Goal: Information Seeking & Learning: Learn about a topic

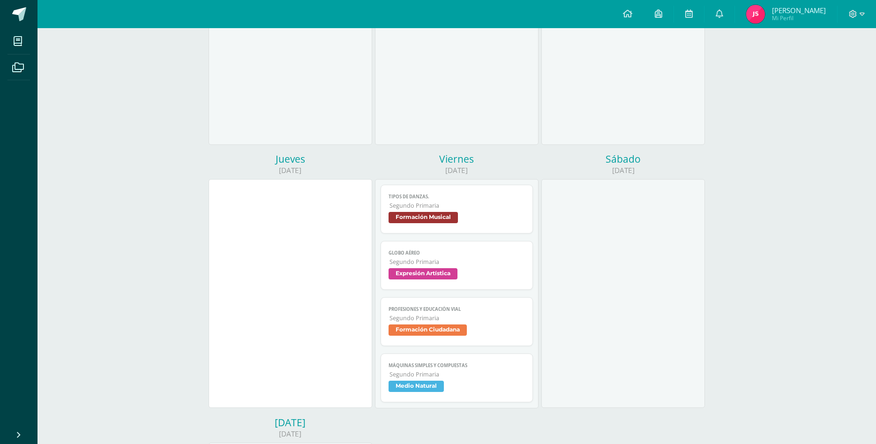
scroll to position [287, 0]
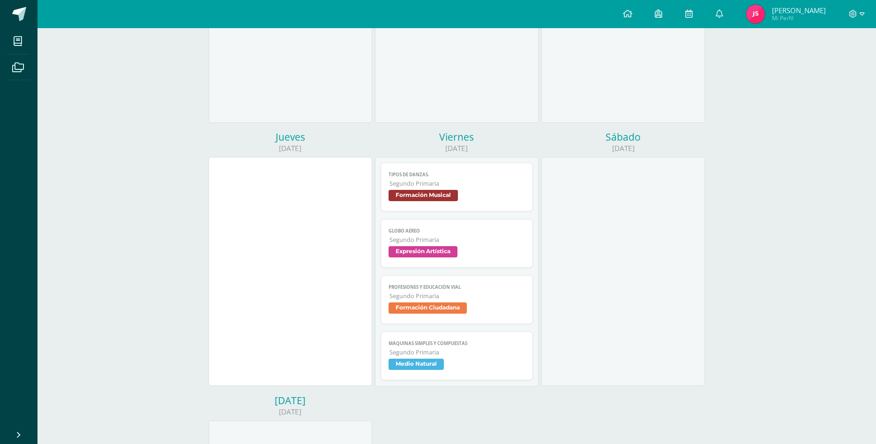
click at [495, 172] on span "Tipos de danzas." at bounding box center [457, 175] width 136 height 6
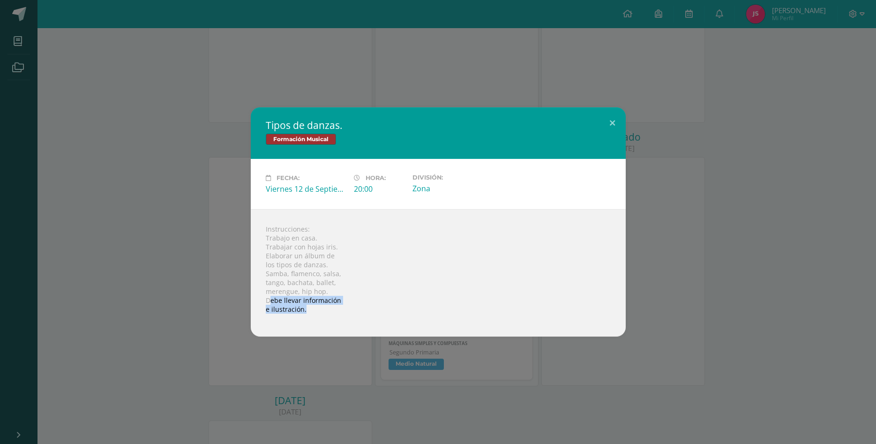
drag, startPoint x: 270, startPoint y: 301, endPoint x: 319, endPoint y: 316, distance: 51.0
click at [319, 316] on div "Instrucciones: Trabajo en casa. Trabajar con hojas iris. Elaborar un álbum de l…" at bounding box center [438, 272] width 375 height 127
drag, startPoint x: 286, startPoint y: 272, endPoint x: 305, endPoint y: 275, distance: 18.6
click at [305, 275] on div "Instrucciones: Trabajo en casa. Trabajar con hojas iris. Elaborar un álbum de l…" at bounding box center [438, 272] width 375 height 127
drag, startPoint x: 322, startPoint y: 271, endPoint x: 334, endPoint y: 273, distance: 11.9
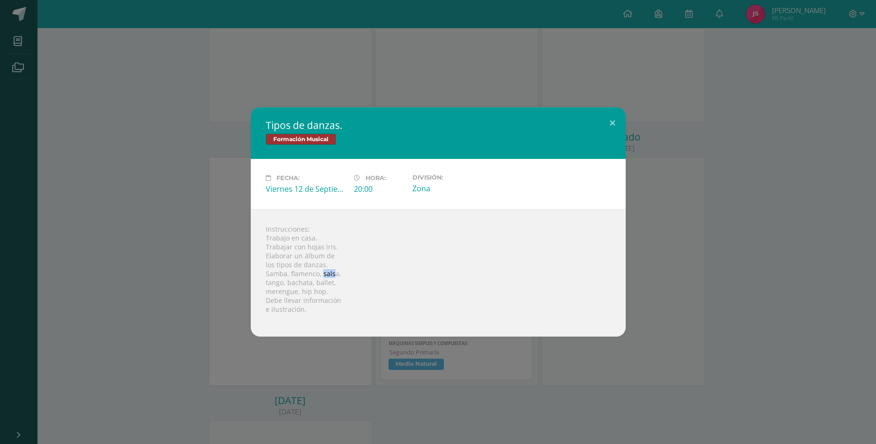
click at [334, 273] on div "Instrucciones: Trabajo en casa. Trabajar con hojas iris. Elaborar un álbum de l…" at bounding box center [438, 272] width 375 height 127
drag, startPoint x: 284, startPoint y: 284, endPoint x: 254, endPoint y: 275, distance: 30.8
click at [264, 283] on div "Instrucciones: Trabajo en casa. Trabajar con hojas iris. Elaborar un álbum de l…" at bounding box center [438, 272] width 375 height 127
drag, startPoint x: 310, startPoint y: 284, endPoint x: 285, endPoint y: 282, distance: 24.5
click at [285, 282] on div "Instrucciones: Trabajo en casa. Trabajar con hojas iris. Elaborar un álbum de l…" at bounding box center [438, 272] width 375 height 127
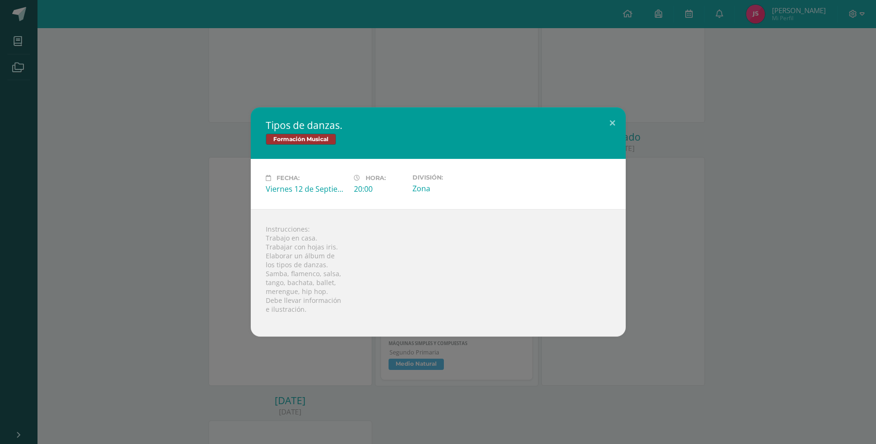
click at [735, 230] on div "Tipos de danzas. Formación Musical Fecha: [DATE] Hora: 20:00 División: Zona Ins…" at bounding box center [438, 221] width 868 height 229
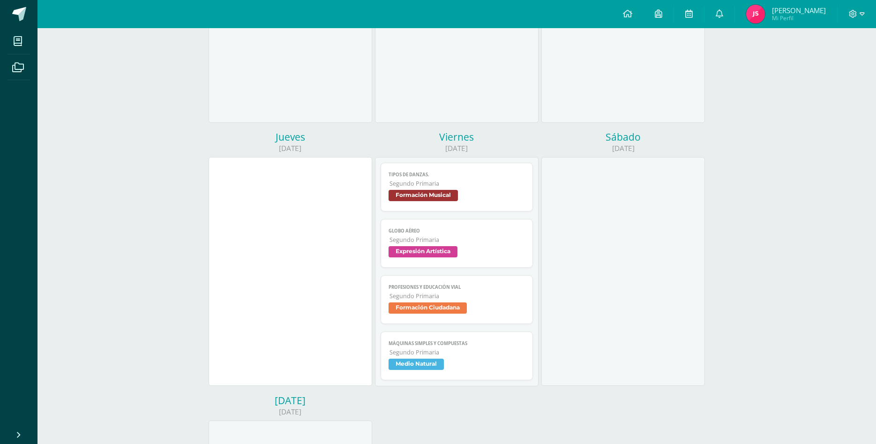
click at [470, 246] on span "Expresión Artística" at bounding box center [457, 253] width 136 height 14
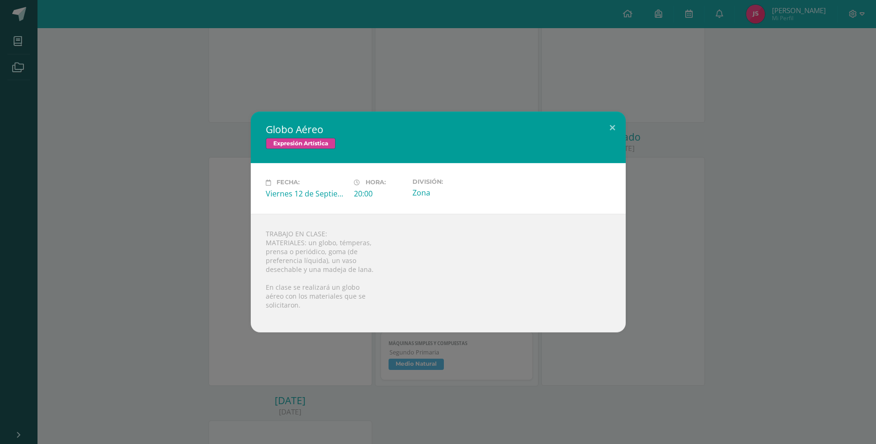
click at [595, 369] on div "Globo Aéreo Expresión Artística Fecha: [DATE] Hora: 20:00 División: Zona TRABAJ…" at bounding box center [438, 222] width 876 height 444
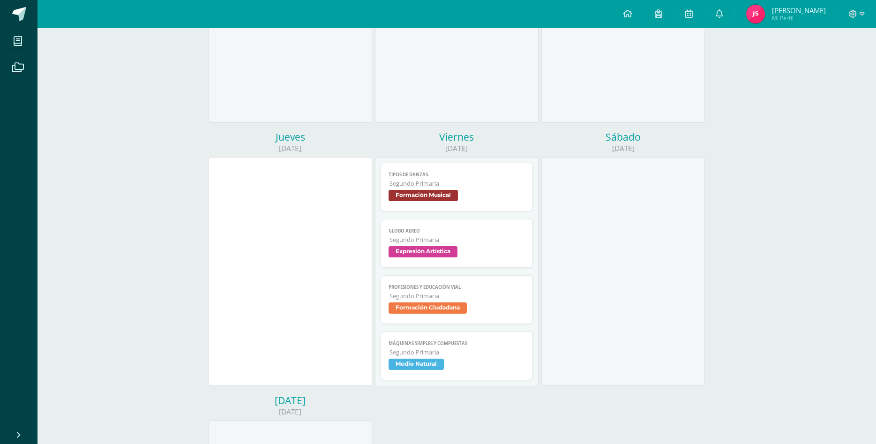
click at [482, 180] on span "Segundo Primaria" at bounding box center [456, 184] width 135 height 8
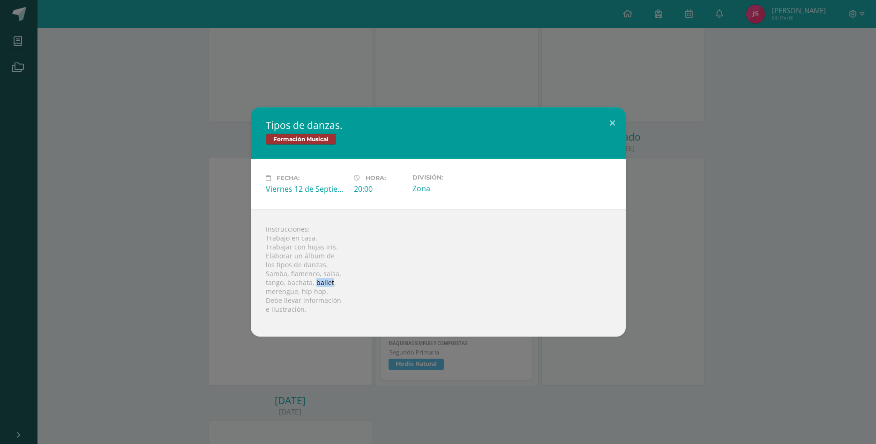
drag, startPoint x: 315, startPoint y: 283, endPoint x: 331, endPoint y: 283, distance: 15.9
click at [331, 283] on div "Instrucciones: Trabajo en casa. Trabajar con hojas iris. Elaborar un álbum de l…" at bounding box center [438, 272] width 375 height 127
copy div "ballet"
click at [282, 295] on div "Instrucciones: Trabajo en casa. Trabajar con hojas iris. Elaborar un álbum de l…" at bounding box center [438, 272] width 375 height 127
drag, startPoint x: 298, startPoint y: 293, endPoint x: 262, endPoint y: 296, distance: 35.7
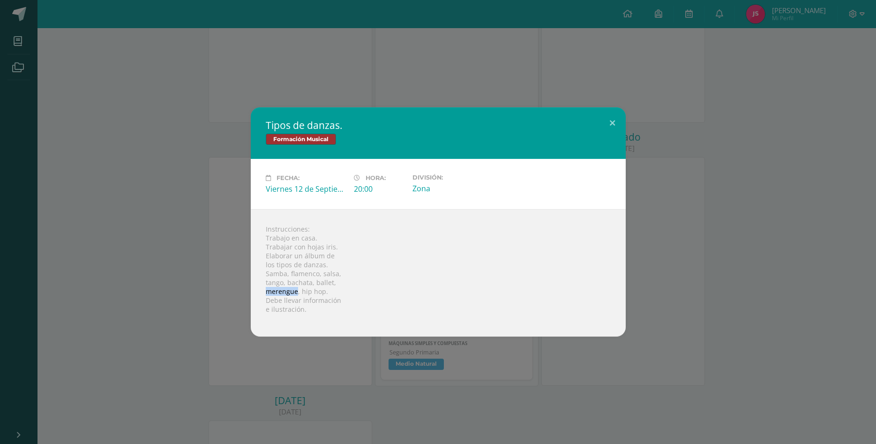
click at [262, 296] on div "Instrucciones: Trabajo en casa. Trabajar con hojas iris. Elaborar un álbum de l…" at bounding box center [438, 272] width 375 height 127
copy div "merengue"
click at [184, 301] on div "Tipos de danzas. Formación Musical Fecha: [DATE] Hora: 20:00 División: Zona Ins…" at bounding box center [438, 221] width 868 height 229
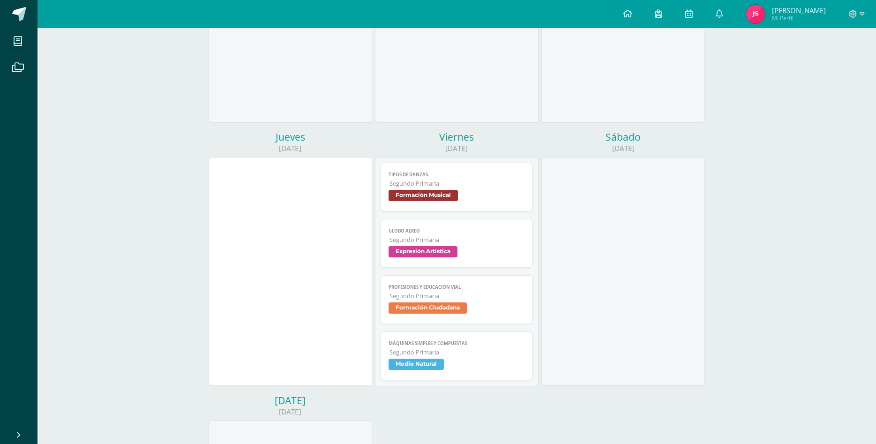
click at [509, 226] on link "Globo Aéreo Segundo Primaria Expresión Artística" at bounding box center [457, 243] width 152 height 49
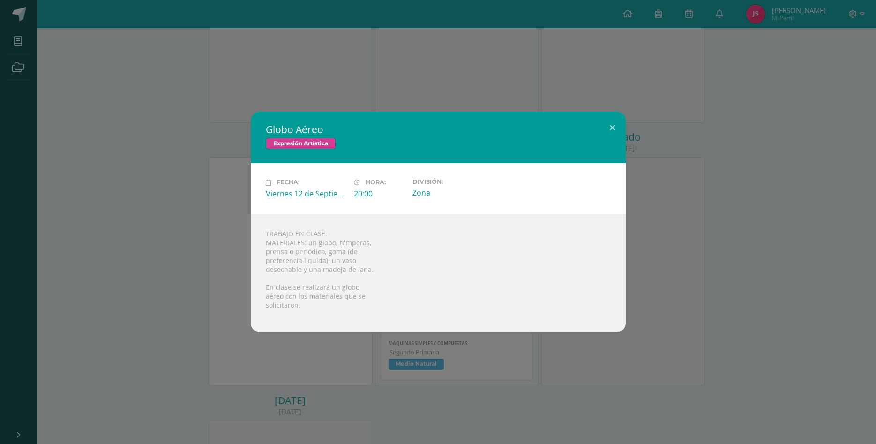
click at [496, 359] on div "Globo Aéreo Expresión Artística Fecha: [DATE] Hora: 20:00 División: Zona TRABAJ…" at bounding box center [438, 222] width 876 height 444
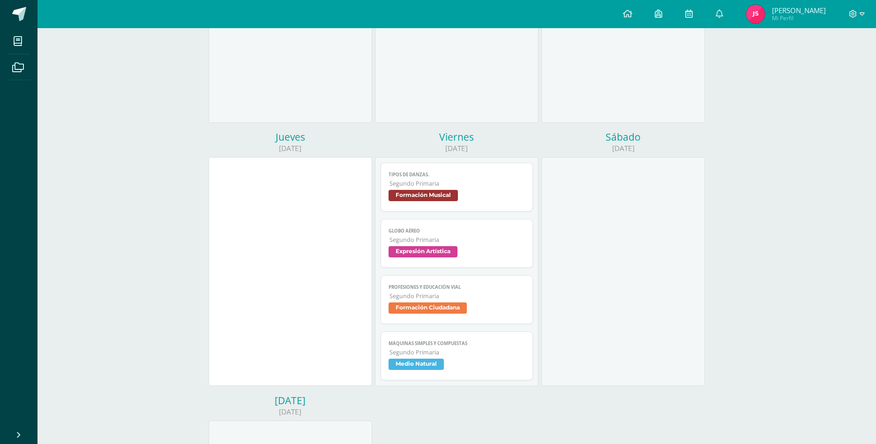
click at [494, 302] on span "Formación Ciudadana" at bounding box center [457, 309] width 136 height 14
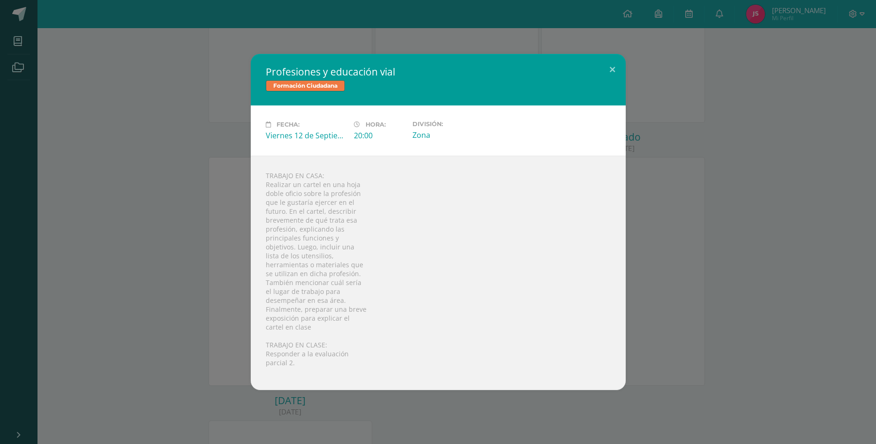
drag, startPoint x: 161, startPoint y: 240, endPoint x: 162, endPoint y: 246, distance: 5.7
click at [162, 244] on div "Profesiones y educación vial Formación Ciudadana Fecha: [DATE] Hora: 20:00 Divi…" at bounding box center [438, 222] width 868 height 336
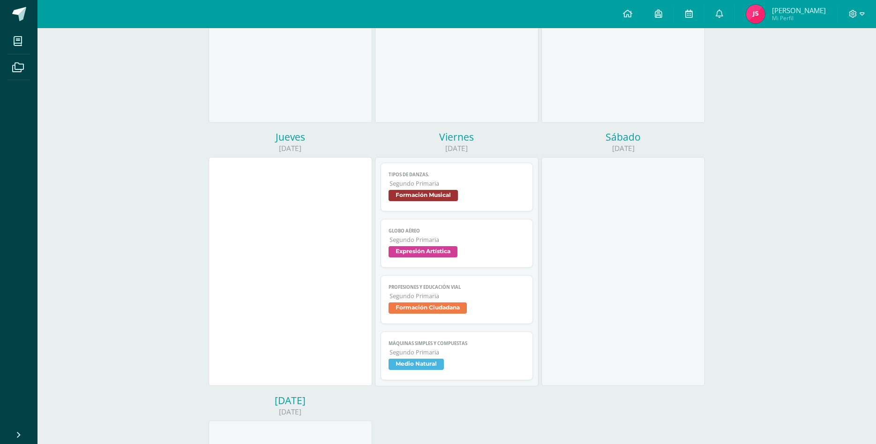
click at [492, 348] on span "Segundo Primaria" at bounding box center [456, 352] width 135 height 8
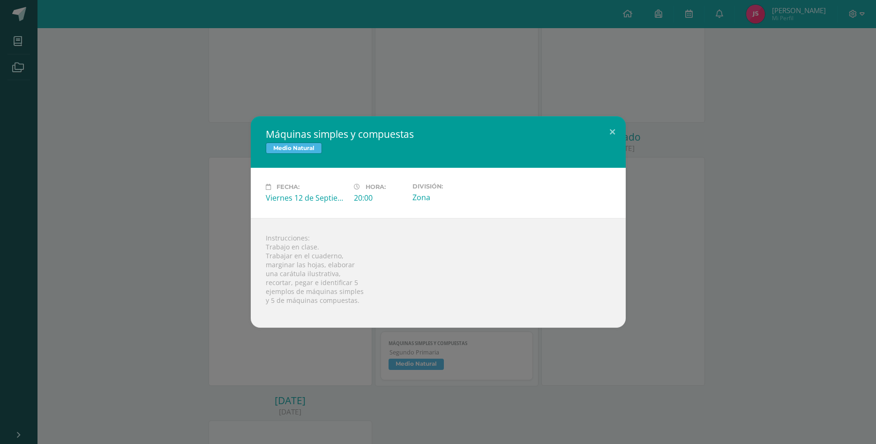
drag, startPoint x: 180, startPoint y: 276, endPoint x: 342, endPoint y: 261, distance: 162.0
click at [182, 277] on div "Máquinas simples y compuestas Medio Natural Fecha: [DATE] Hora: 20:00 División:…" at bounding box center [438, 221] width 868 height 211
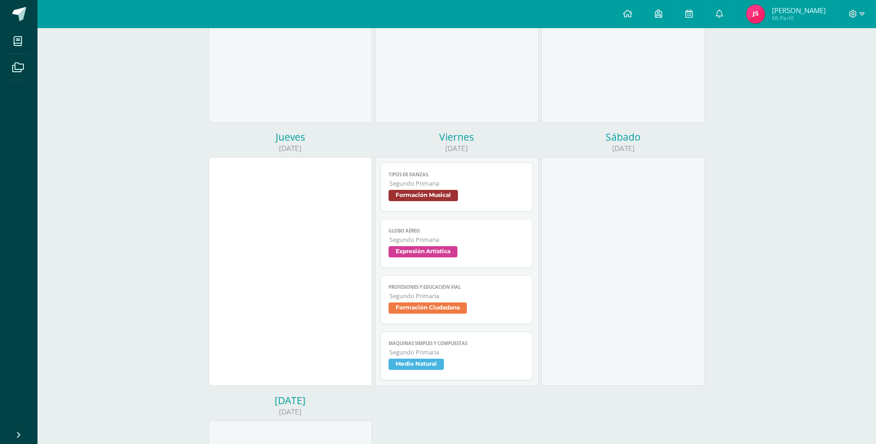
click at [510, 190] on span "Formación Musical" at bounding box center [457, 197] width 136 height 14
